Goal: Task Accomplishment & Management: Use online tool/utility

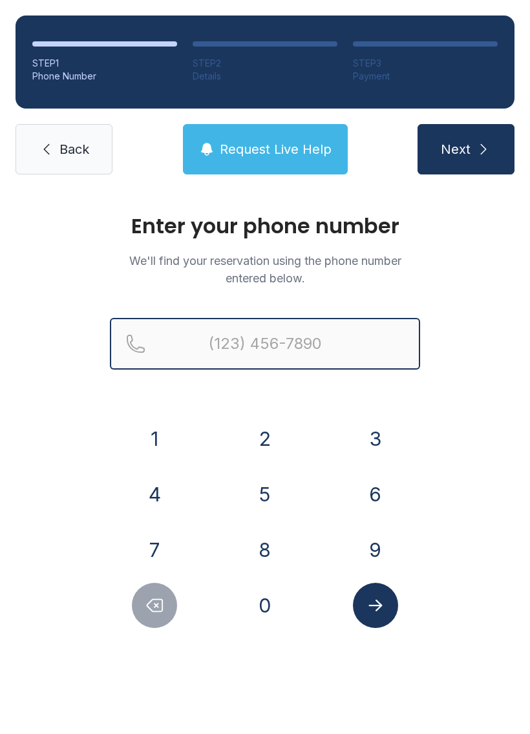
click at [285, 338] on input "Reservation phone number" at bounding box center [265, 344] width 310 height 52
type input "[PHONE_NUMBER]"
click at [465, 149] on button "Next" at bounding box center [466, 149] width 97 height 50
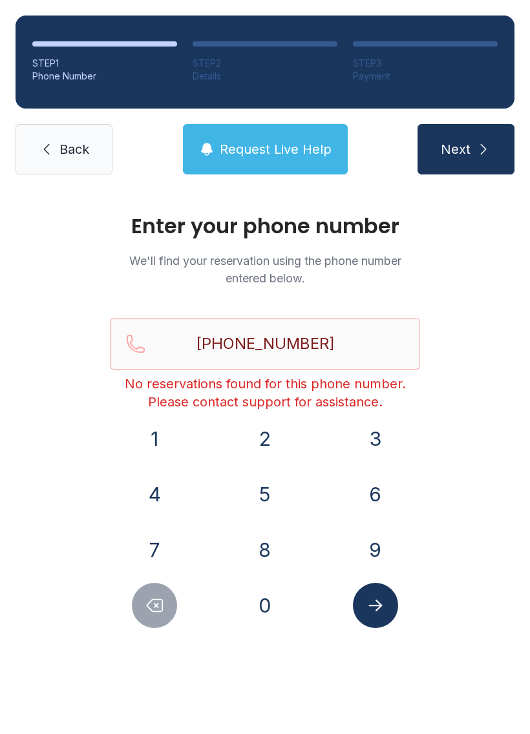
click at [52, 154] on icon at bounding box center [47, 150] width 16 height 16
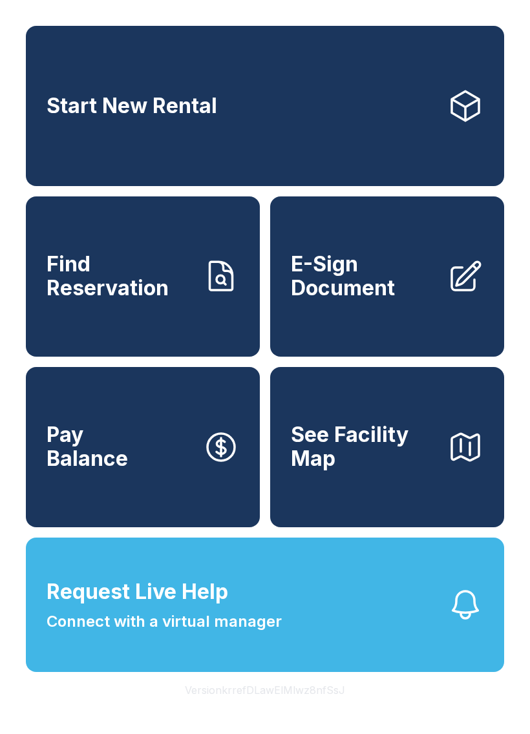
click at [394, 300] on span "E-Sign Document" at bounding box center [364, 276] width 146 height 47
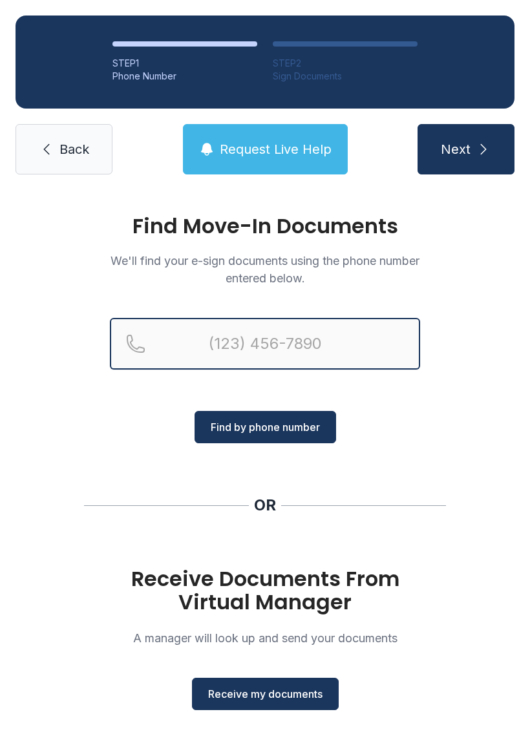
click at [202, 348] on input "Reservation phone number" at bounding box center [265, 344] width 310 height 52
type input "[PHONE_NUMBER]"
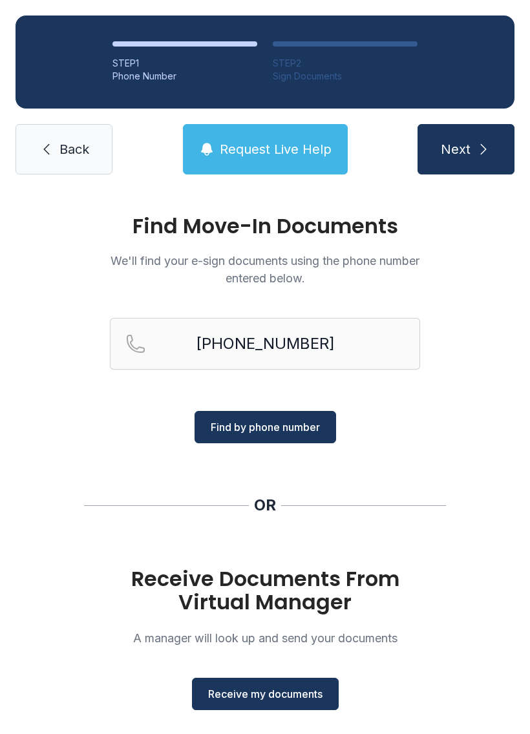
click at [270, 433] on span "Find by phone number" at bounding box center [265, 428] width 109 height 16
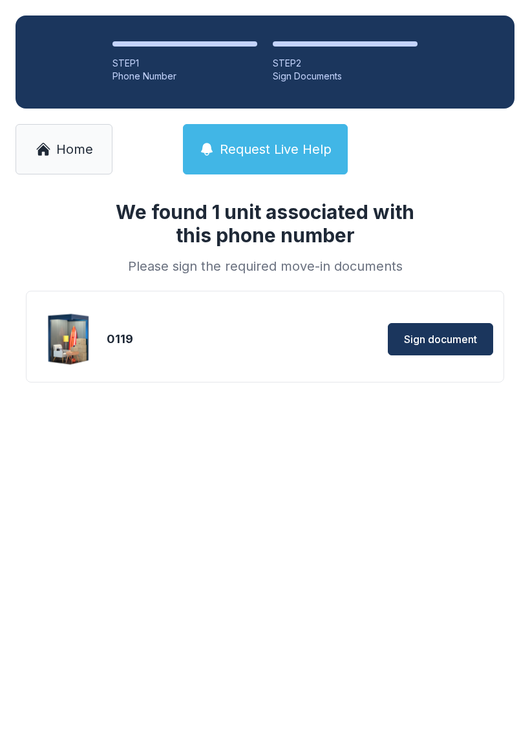
click at [446, 339] on span "Sign document" at bounding box center [440, 340] width 73 height 16
